Goal: Information Seeking & Learning: Learn about a topic

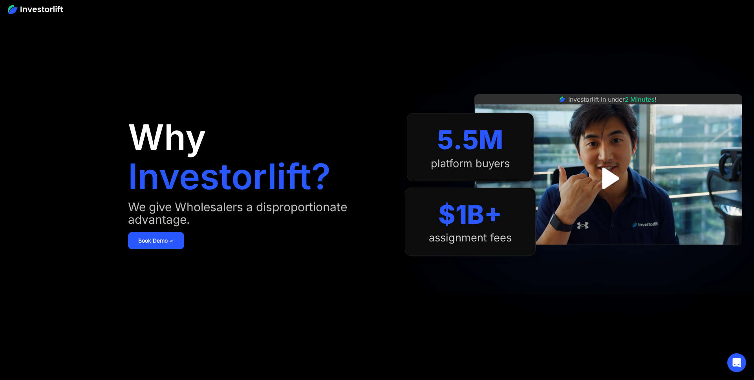
scroll to position [4, 0]
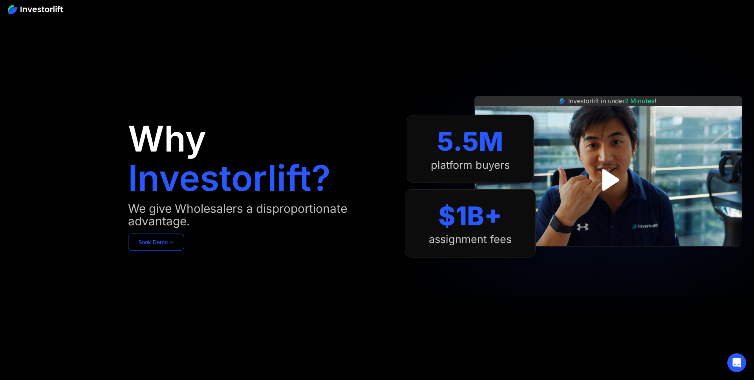
click at [174, 246] on link "Book Demo ➢" at bounding box center [156, 242] width 56 height 17
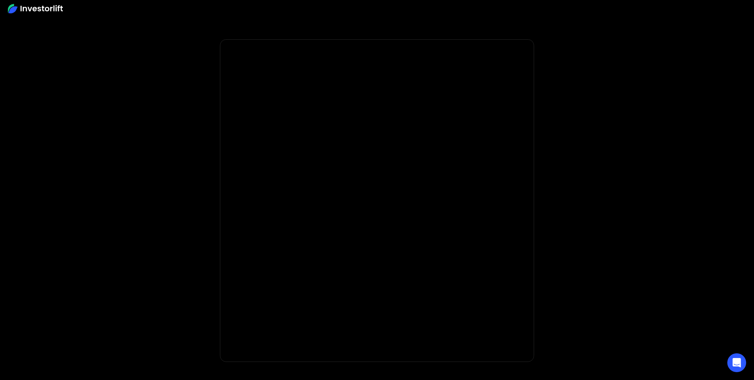
click at [42, 9] on img at bounding box center [35, 8] width 55 height 9
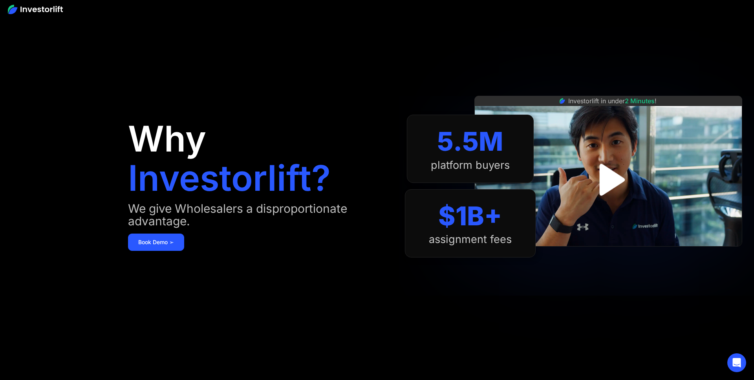
click at [612, 174] on img "open lightbox" at bounding box center [609, 180] width 58 height 58
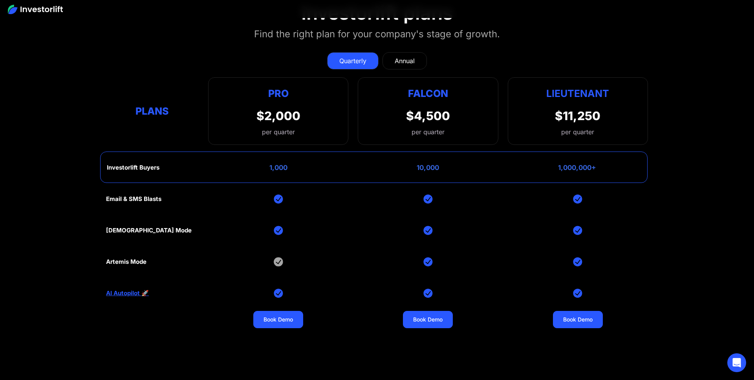
scroll to position [3214, 0]
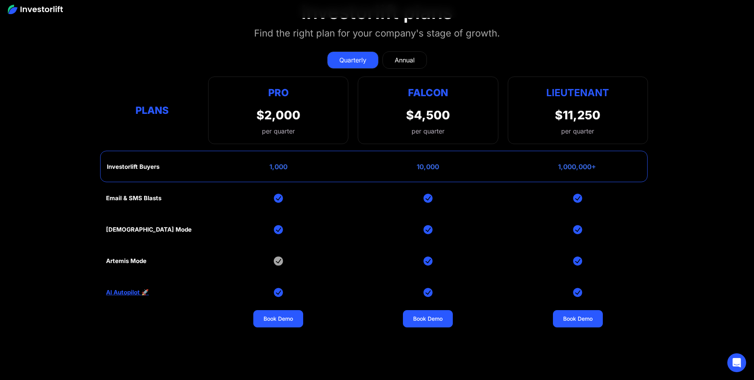
click at [411, 57] on div "Annual" at bounding box center [405, 59] width 20 height 9
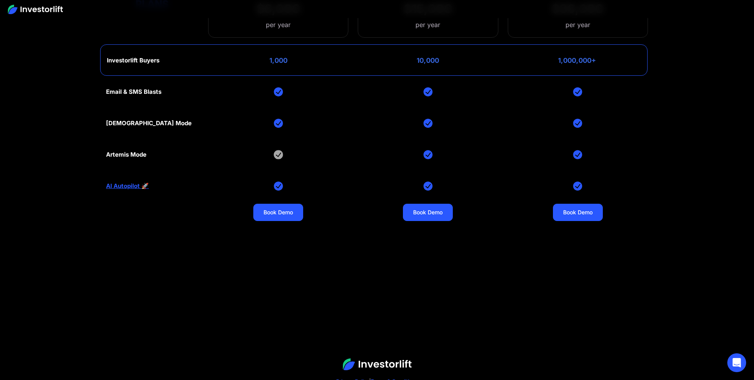
scroll to position [3320, 0]
click at [127, 185] on link "AI Autopilot 🚀" at bounding box center [127, 186] width 43 height 7
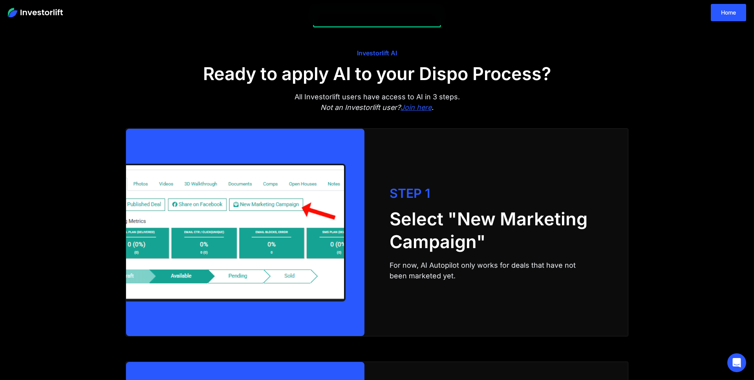
scroll to position [939, 0]
